Goal: Information Seeking & Learning: Compare options

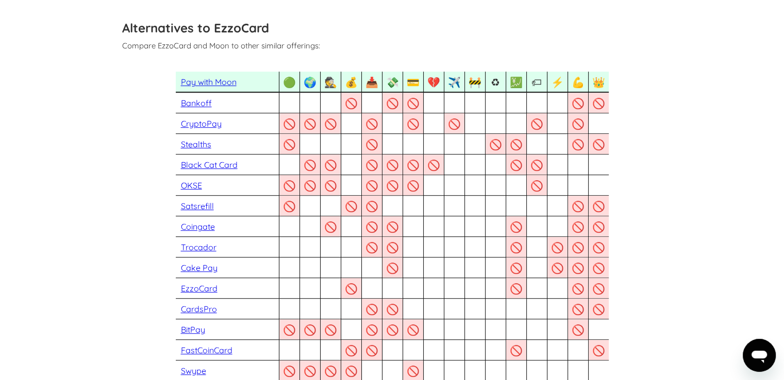
scroll to position [670, 0]
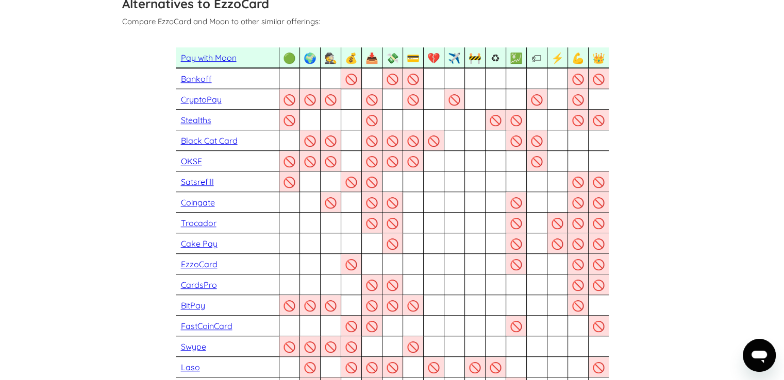
click at [218, 100] on link "CryptoPay" at bounding box center [201, 99] width 41 height 10
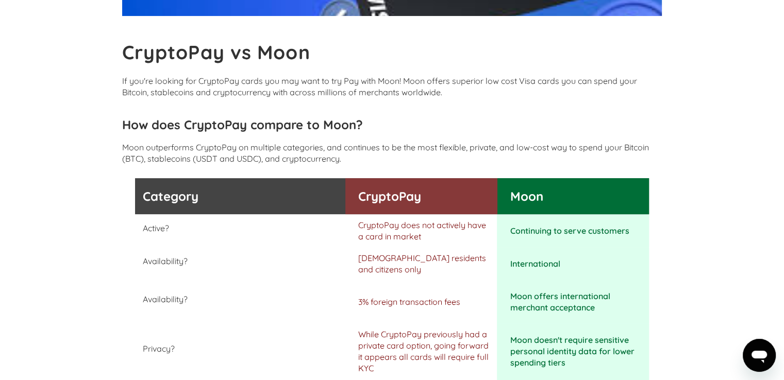
scroll to position [258, 0]
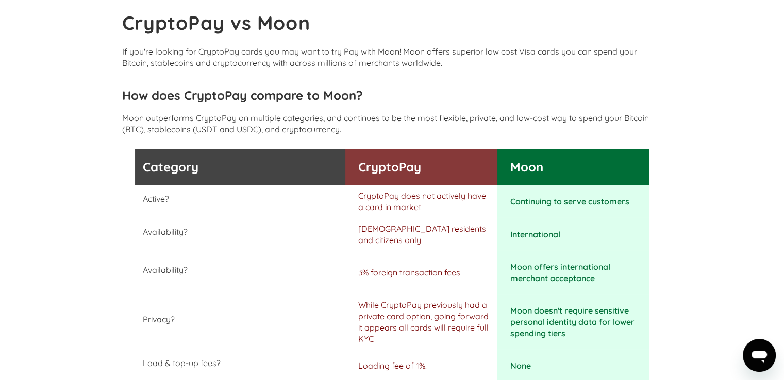
click at [548, 53] on p "If you're looking for CryptoPay cards you may want to try Pay with Moon! Moon o…" at bounding box center [392, 57] width 540 height 23
click at [410, 168] on h3 "CryptoPay" at bounding box center [425, 166] width 134 height 15
click at [554, 163] on h3 "Moon" at bounding box center [573, 166] width 126 height 15
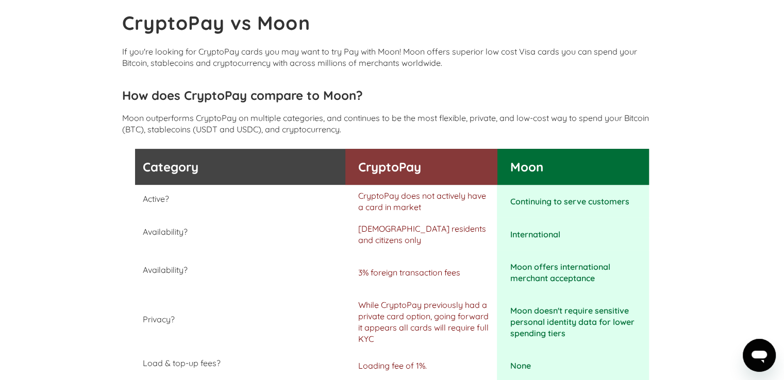
click at [554, 163] on h3 "Moon" at bounding box center [573, 166] width 126 height 15
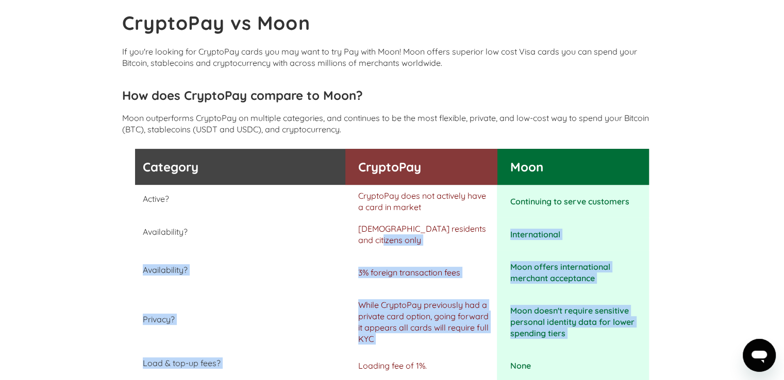
drag, startPoint x: 385, startPoint y: 239, endPoint x: 394, endPoint y: 352, distance: 113.8
click at [394, 352] on div "Category CryptoPay Moon Active? CryptoPay does not actively have a card in mark…" at bounding box center [392, 309] width 540 height 320
click at [393, 287] on div "Availability? 3% foreign transaction fees Moon offers international merchant ac…" at bounding box center [392, 272] width 514 height 43
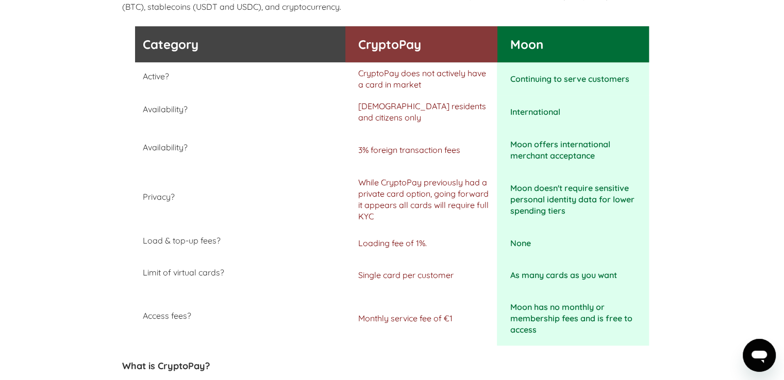
scroll to position [670, 0]
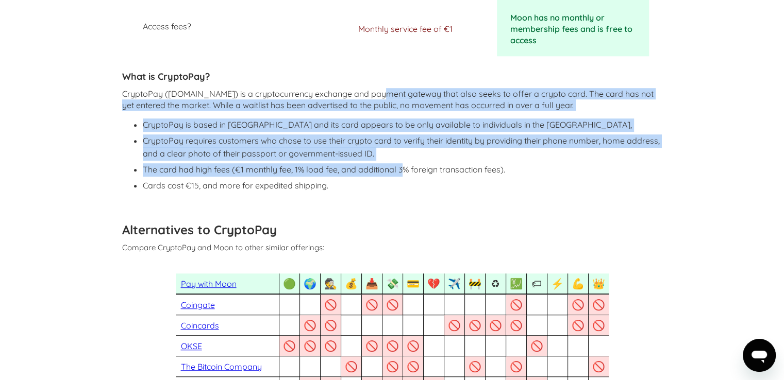
drag, startPoint x: 375, startPoint y: 86, endPoint x: 402, endPoint y: 170, distance: 88.0
click at [402, 170] on div "What is CryptoPay? CryptoPay (cryptopay.com) is a cryptocurrency exchange and p…" at bounding box center [392, 128] width 540 height 143
click at [386, 141] on li "CryptoPay requires customers who chose to use their crypto card to verify their…" at bounding box center [403, 148] width 520 height 26
drag, startPoint x: 339, startPoint y: 97, endPoint x: 399, endPoint y: 168, distance: 93.2
click at [399, 168] on div "What is CryptoPay? CryptoPay (cryptopay.com) is a cryptocurrency exchange and p…" at bounding box center [392, 128] width 540 height 143
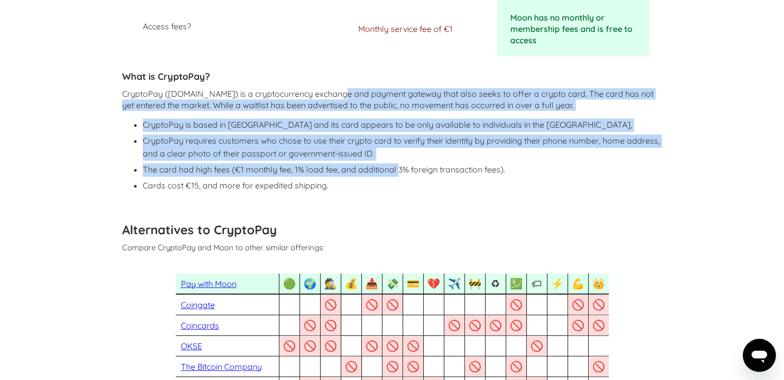
click at [386, 120] on li "CryptoPay is based in Europe and its card appears to be only available to indiv…" at bounding box center [403, 125] width 520 height 13
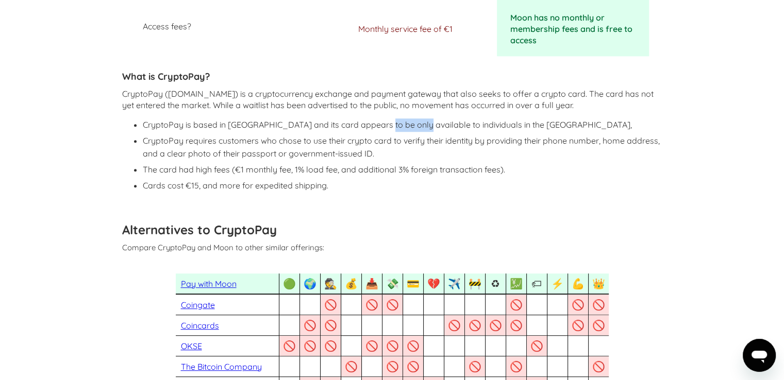
click at [386, 120] on li "CryptoPay is based in Europe and its card appears to be only available to indiv…" at bounding box center [403, 125] width 520 height 13
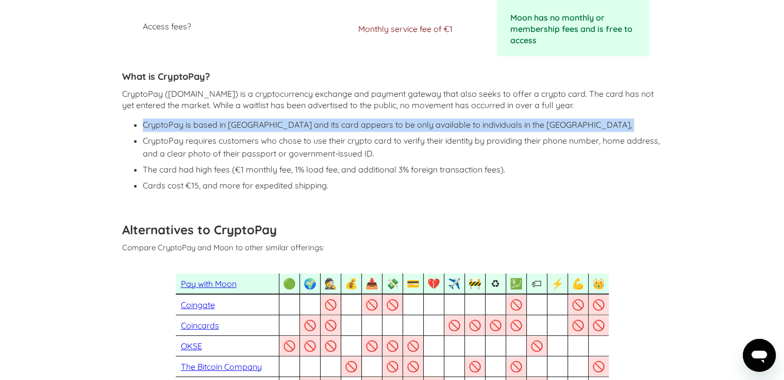
click at [386, 120] on li "CryptoPay is based in Europe and its card appears to be only available to indiv…" at bounding box center [403, 125] width 520 height 13
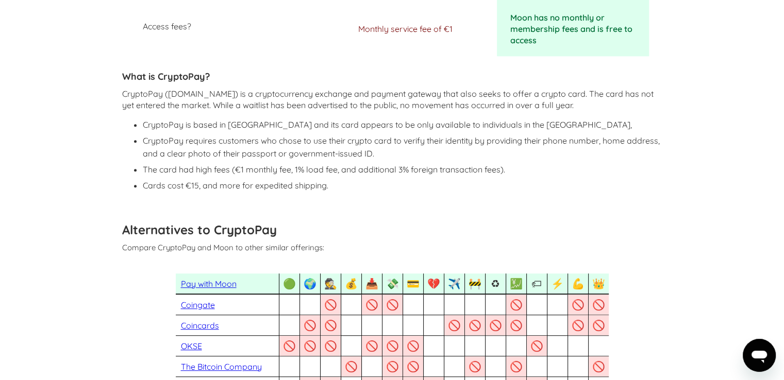
click at [342, 145] on li "CryptoPay requires customers who chose to use their crypto card to verify their…" at bounding box center [403, 148] width 520 height 26
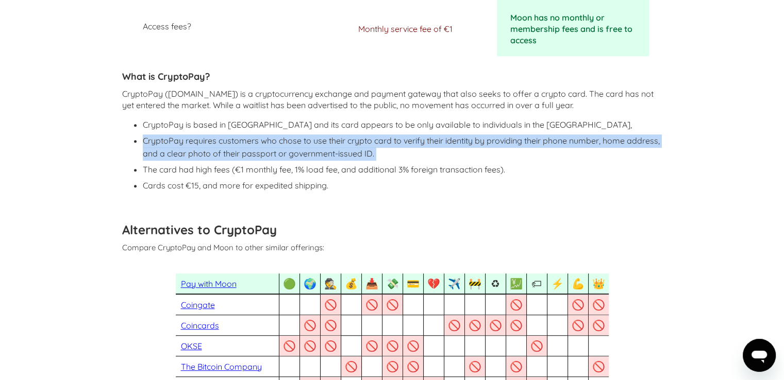
click at [342, 145] on li "CryptoPay requires customers who chose to use their crypto card to verify their…" at bounding box center [403, 148] width 520 height 26
click at [412, 153] on li "CryptoPay requires customers who chose to use their crypto card to verify their…" at bounding box center [403, 148] width 520 height 26
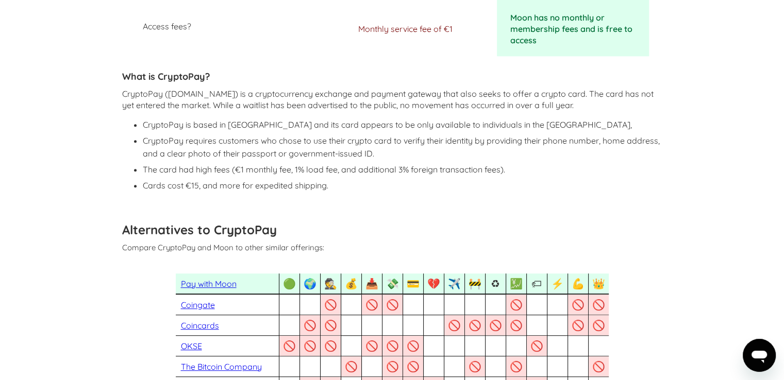
click at [409, 166] on li "The card had high fees (€1 monthly fee, 1% load fee, and additional 3% foreign …" at bounding box center [403, 169] width 520 height 13
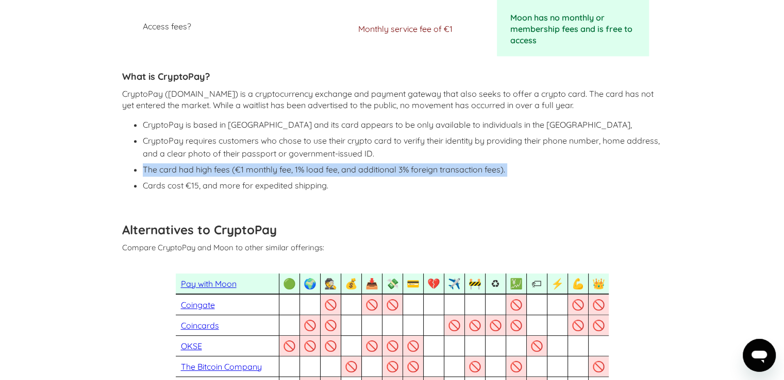
click at [409, 166] on li "The card had high fees (€1 monthly fee, 1% load fee, and additional 3% foreign …" at bounding box center [403, 169] width 520 height 13
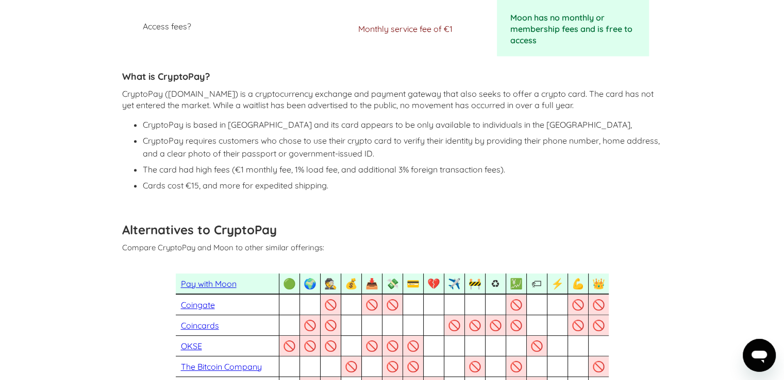
click at [307, 131] on li "CryptoPay is based in Europe and its card appears to be only available to indiv…" at bounding box center [403, 125] width 520 height 13
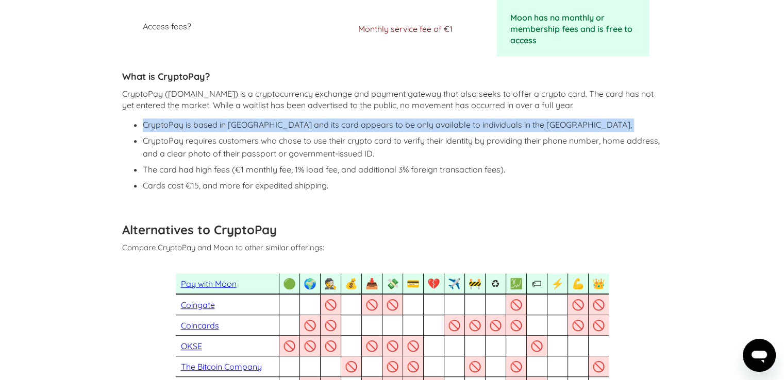
click at [307, 131] on li "CryptoPay is based in Europe and its card appears to be only available to indiv…" at bounding box center [403, 125] width 520 height 13
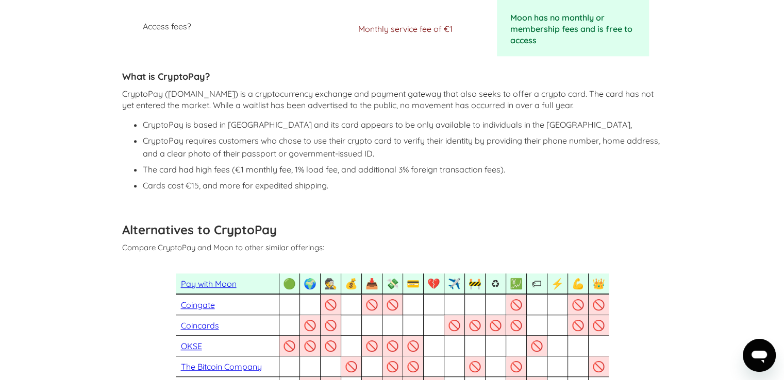
click at [324, 147] on li "CryptoPay requires customers who chose to use their crypto card to verify their…" at bounding box center [403, 148] width 520 height 26
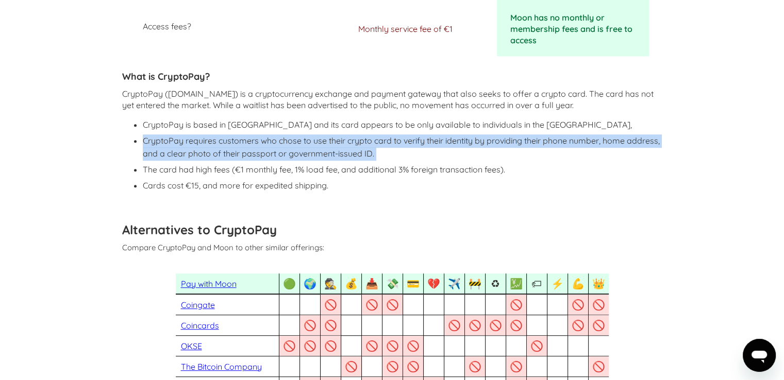
click at [324, 147] on li "CryptoPay requires customers who chose to use their crypto card to verify their…" at bounding box center [403, 148] width 520 height 26
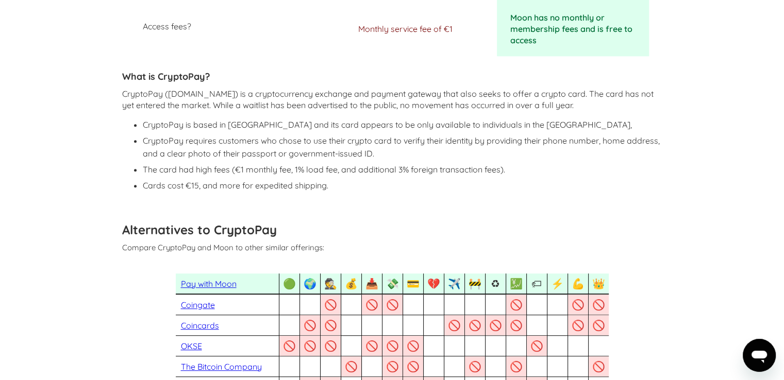
click at [367, 103] on p "CryptoPay (cryptopay.com) is a cryptocurrency exchange and payment gateway that…" at bounding box center [392, 99] width 540 height 23
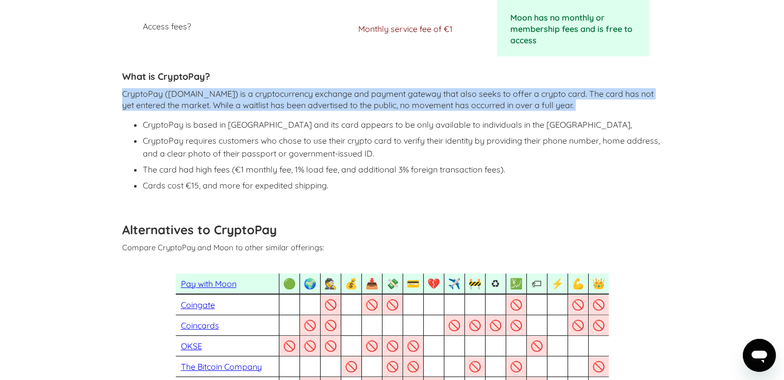
click at [367, 103] on p "CryptoPay (cryptopay.com) is a cryptocurrency exchange and payment gateway that…" at bounding box center [392, 99] width 540 height 23
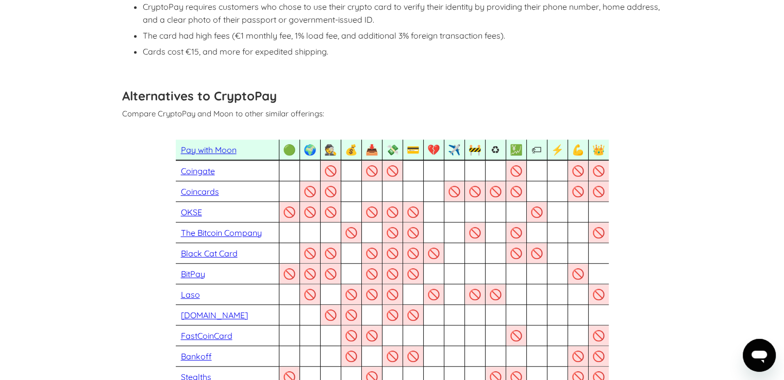
scroll to position [876, 0]
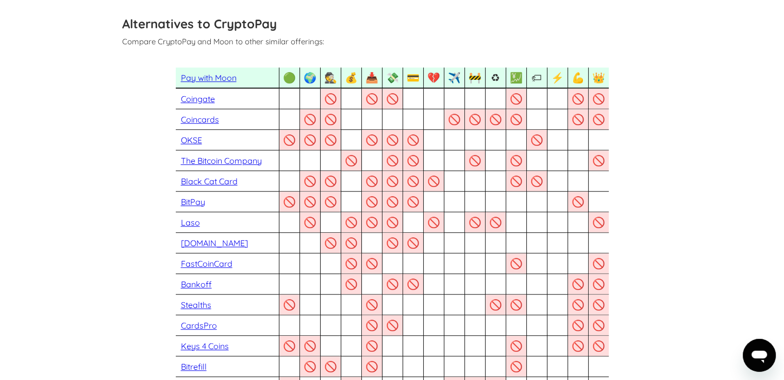
click at [97, 150] on section "CryptoPay vs Moon If you're looking for CryptoPay cards you may want to try Pay…" at bounding box center [392, 311] width 784 height 2293
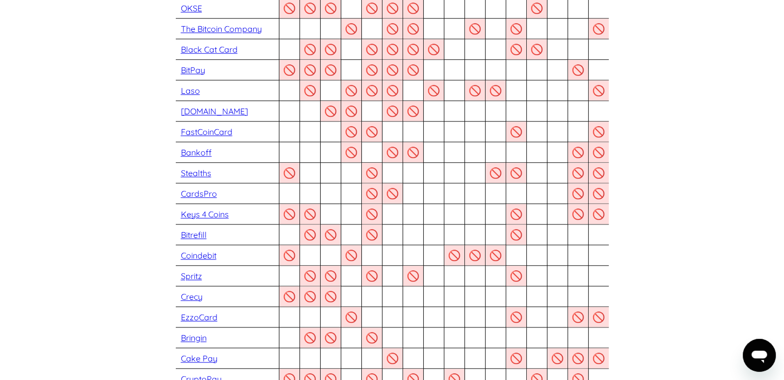
scroll to position [1186, 0]
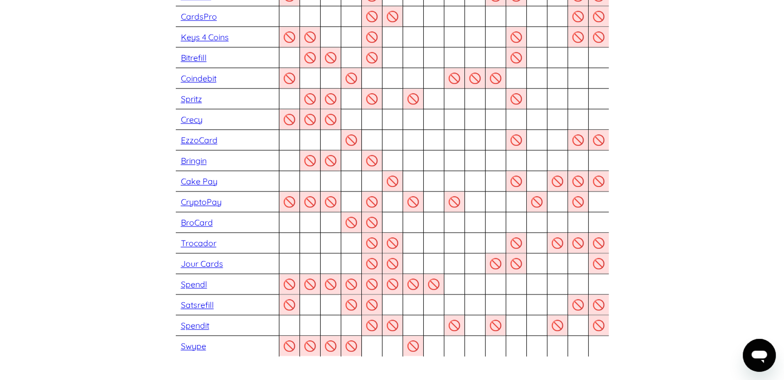
click at [97, 150] on section "CryptoPay vs Moon If you're looking for CryptoPay cards you may want to try Pay…" at bounding box center [392, 2] width 784 height 2293
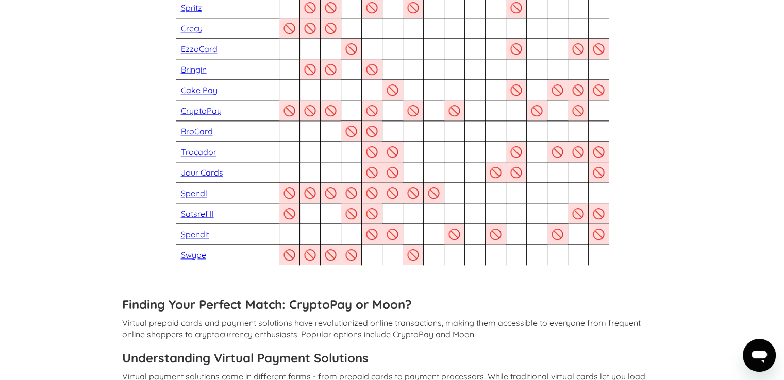
scroll to position [1289, 0]
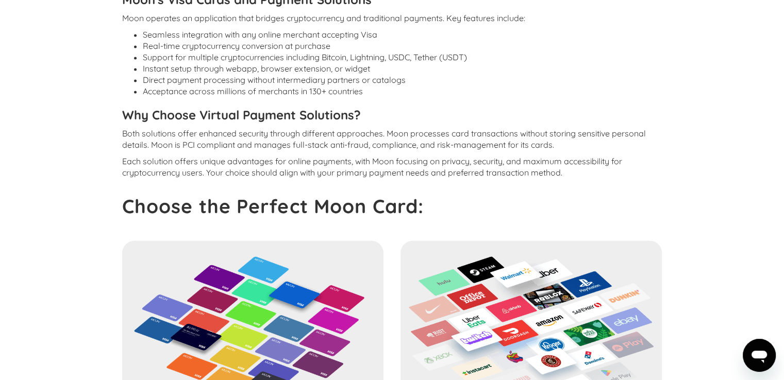
scroll to position [1856, 0]
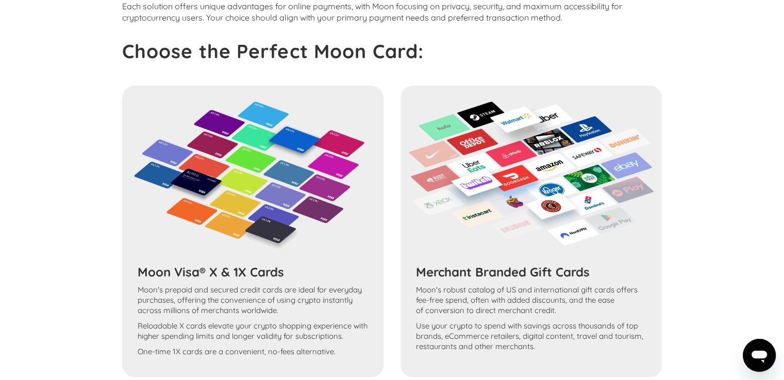
click at [338, 58] on strong "Choose the Perfect Moon Card:" at bounding box center [273, 51] width 302 height 24
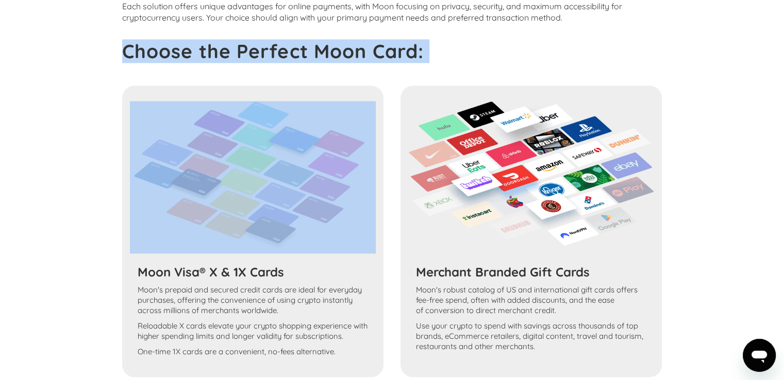
click at [338, 58] on strong "Choose the Perfect Moon Card:" at bounding box center [273, 51] width 302 height 24
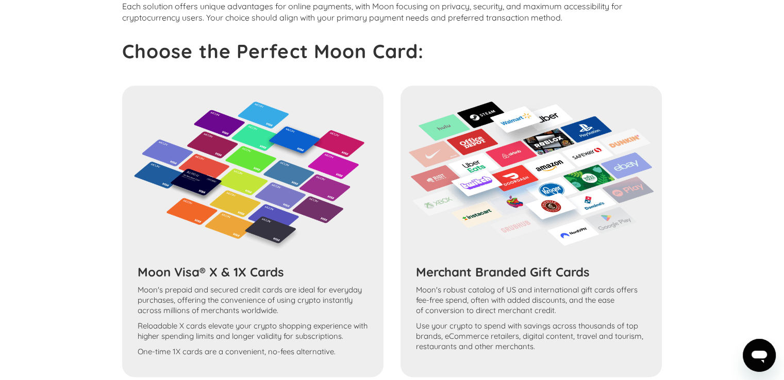
click at [551, 52] on div "Choose the Perfect Moon Card:" at bounding box center [392, 51] width 540 height 23
